Goal: Navigation & Orientation: Find specific page/section

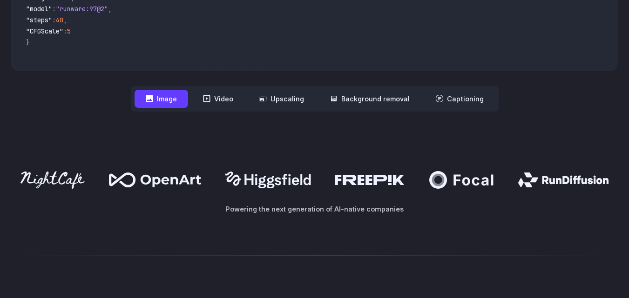
scroll to position [466, 0]
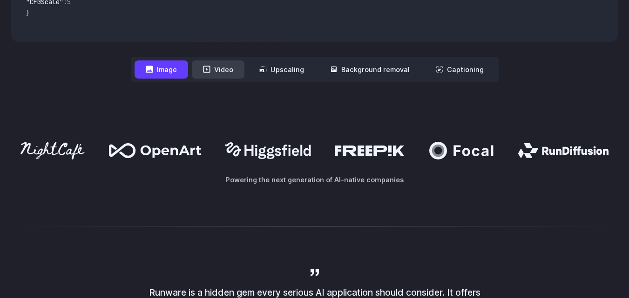
click at [224, 75] on button "Video" at bounding box center [218, 70] width 53 height 18
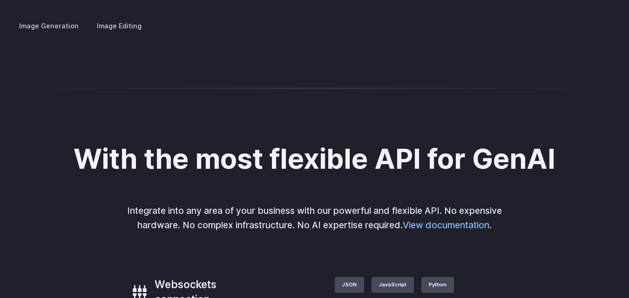
scroll to position [1890, 0]
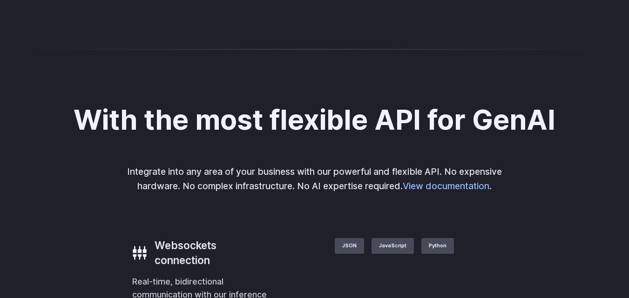
click at [0, 0] on button "Go to 2 of 4" at bounding box center [0, 0] width 0 height 0
click at [0, 0] on button "Go to 3 of 4" at bounding box center [0, 0] width 0 height 0
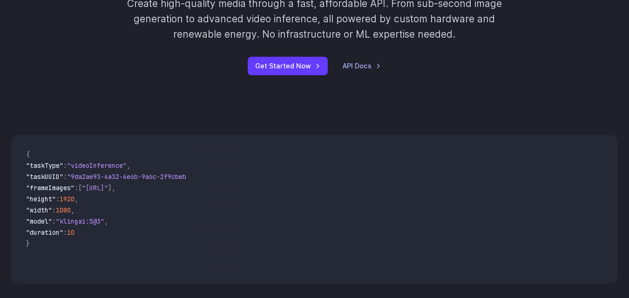
scroll to position [0, 0]
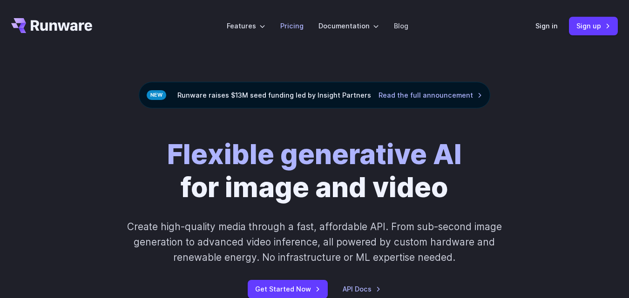
click at [302, 27] on link "Pricing" at bounding box center [291, 25] width 23 height 11
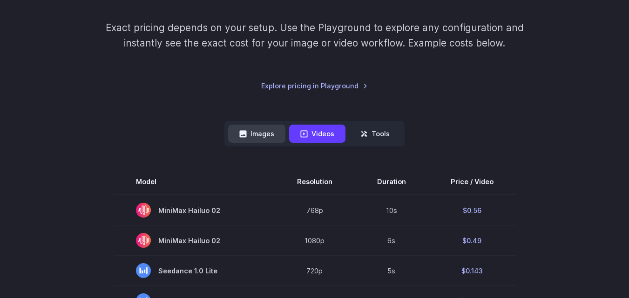
click at [265, 133] on button "Images" at bounding box center [256, 134] width 57 height 18
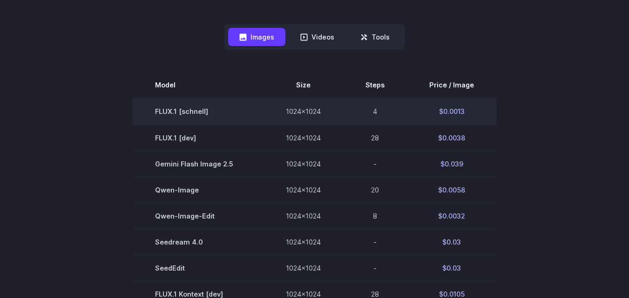
scroll to position [233, 0]
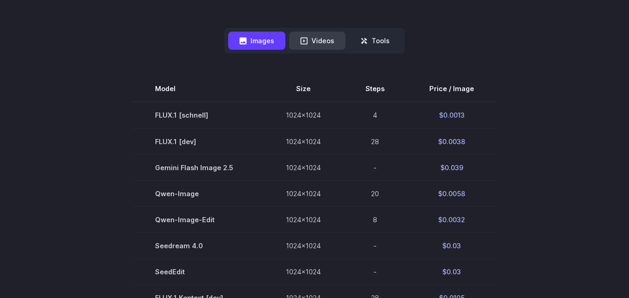
click at [322, 43] on button "Videos" at bounding box center [317, 41] width 56 height 18
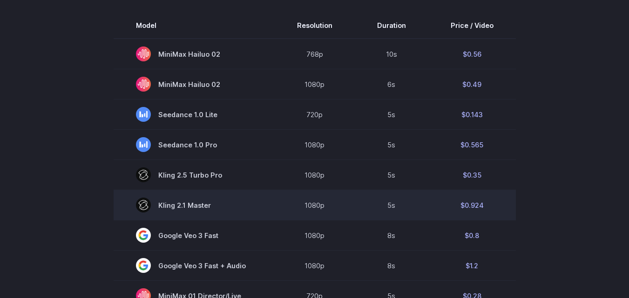
scroll to position [279, 0]
